Goal: Task Accomplishment & Management: Complete application form

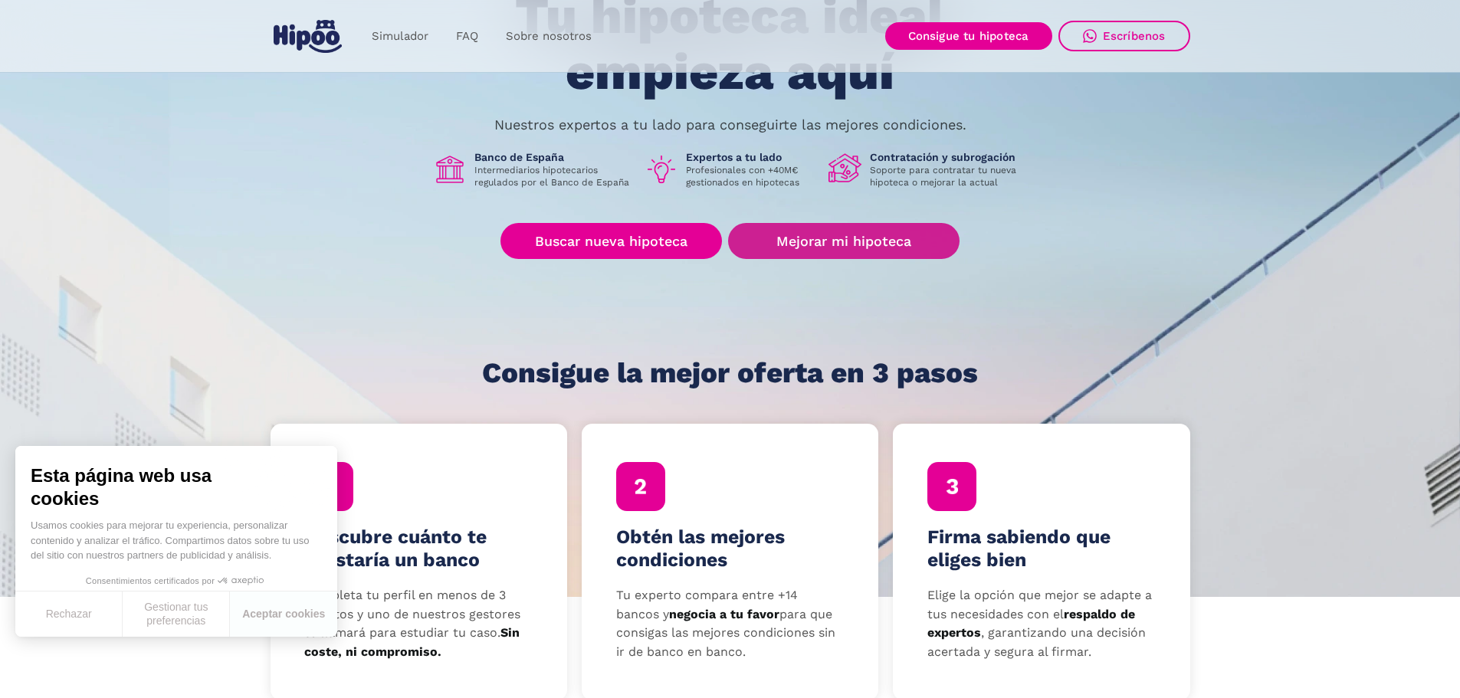
scroll to position [230, 0]
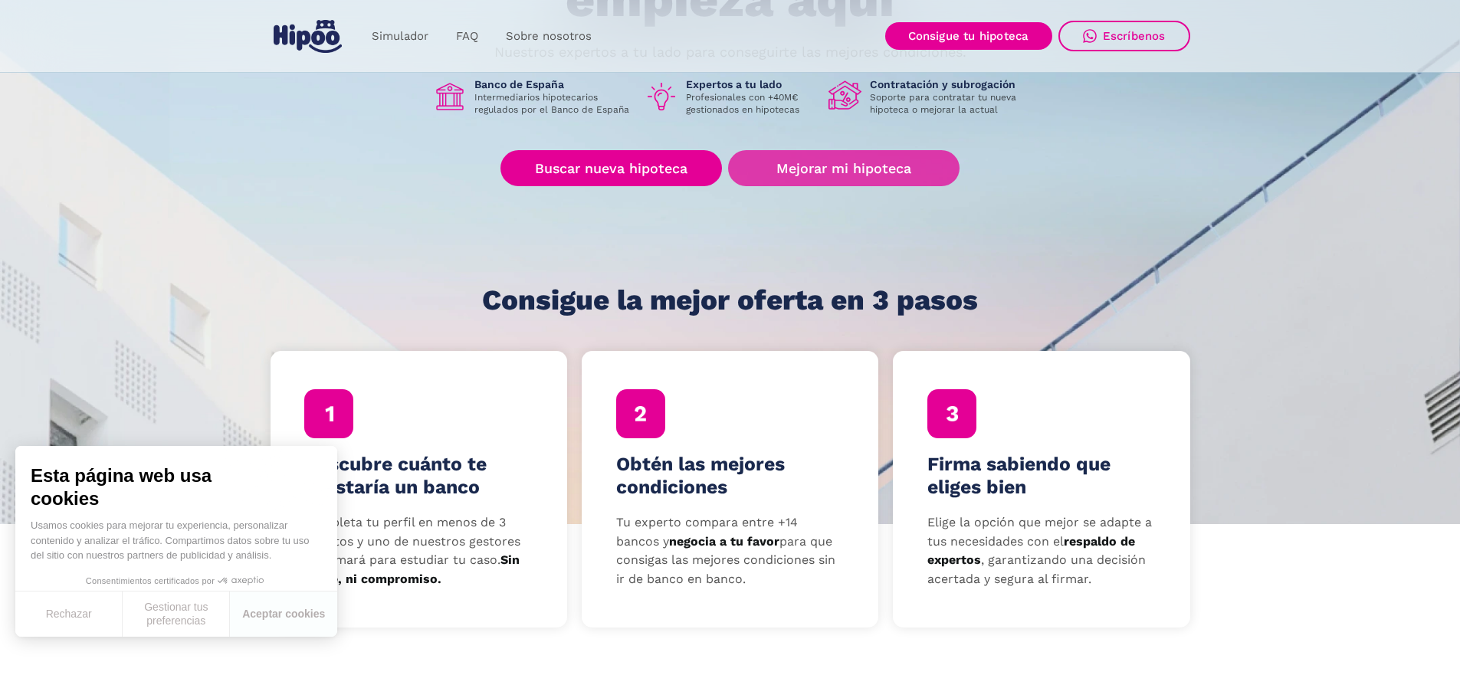
click at [831, 175] on link "Mejorar mi hipoteca" at bounding box center [843, 168] width 231 height 36
